Goal: Information Seeking & Learning: Find specific fact

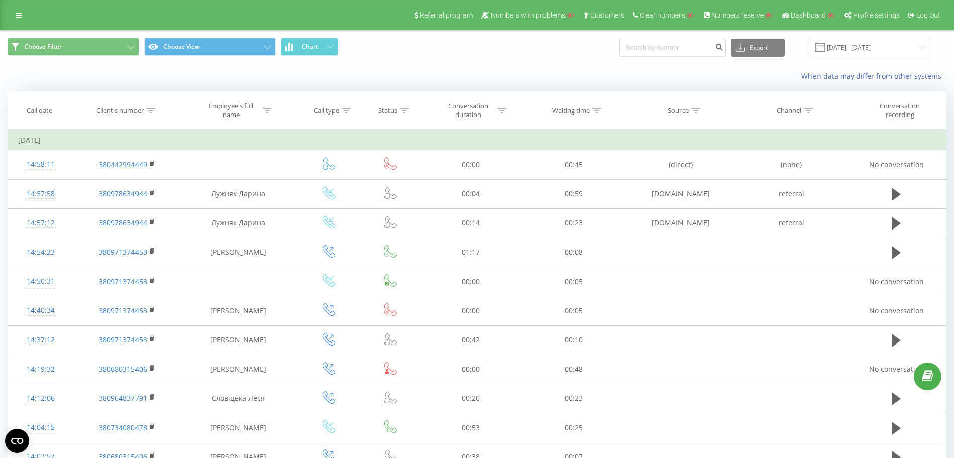
click at [8, 14] on div "Referral program Numbers with problems Customers Clear numbers Numbers reserve …" at bounding box center [477, 15] width 954 height 30
click at [28, 15] on div "Referral program Numbers with problems Customers Clear numbers Numbers reserve …" at bounding box center [477, 15] width 954 height 30
click at [22, 21] on link at bounding box center [19, 15] width 18 height 14
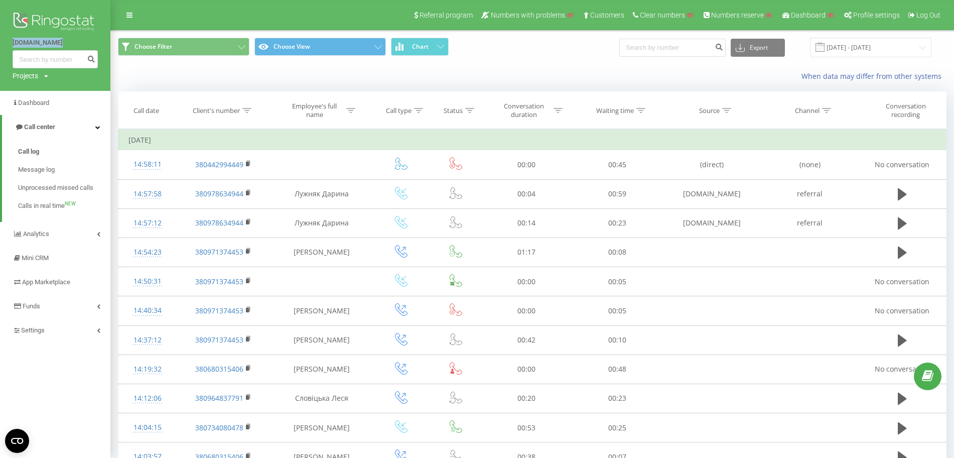
drag, startPoint x: 5, startPoint y: 42, endPoint x: 63, endPoint y: 52, distance: 58.6
click at [63, 52] on div "rozavilla.ua Projects Search" at bounding box center [55, 45] width 110 height 91
copy link "[DOMAIN_NAME]"
click at [316, 78] on div "When data may differ from other systems" at bounding box center [532, 76] width 843 height 24
